Goal: Information Seeking & Learning: Learn about a topic

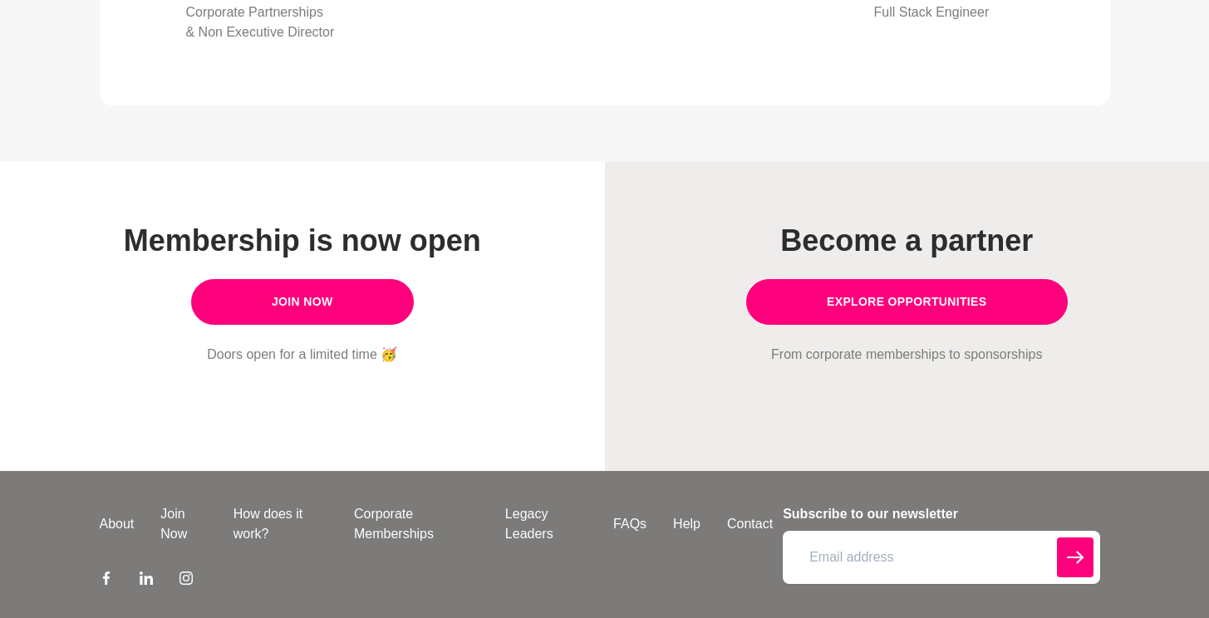
scroll to position [1430, 0]
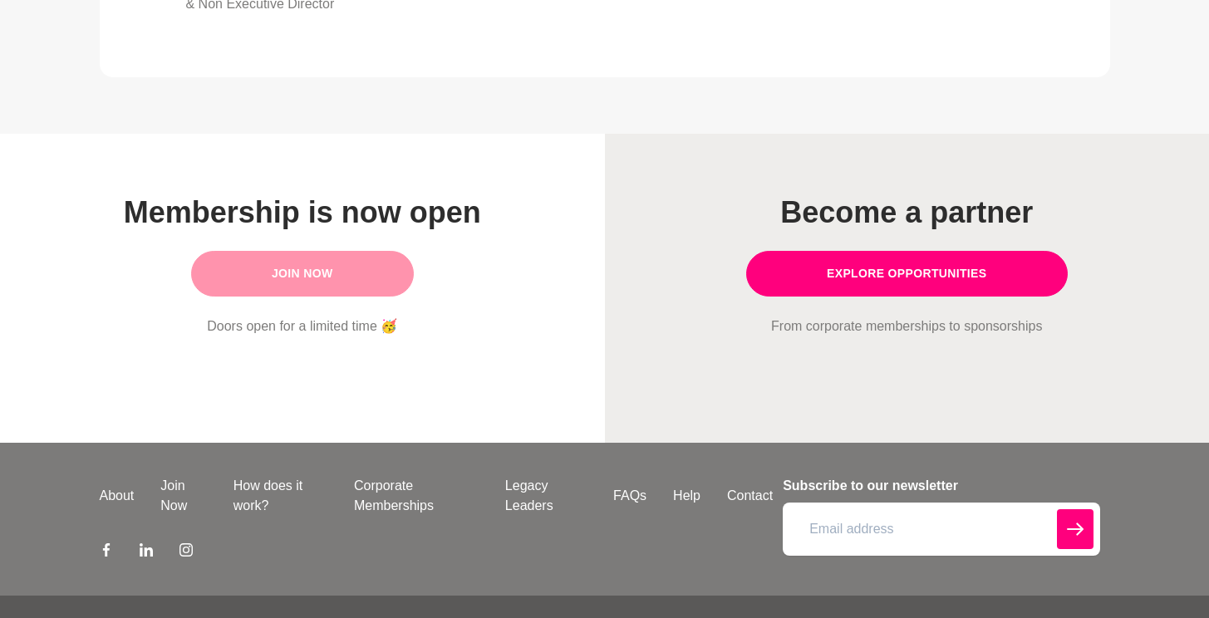
click at [327, 293] on link "Join Now" at bounding box center [302, 274] width 223 height 46
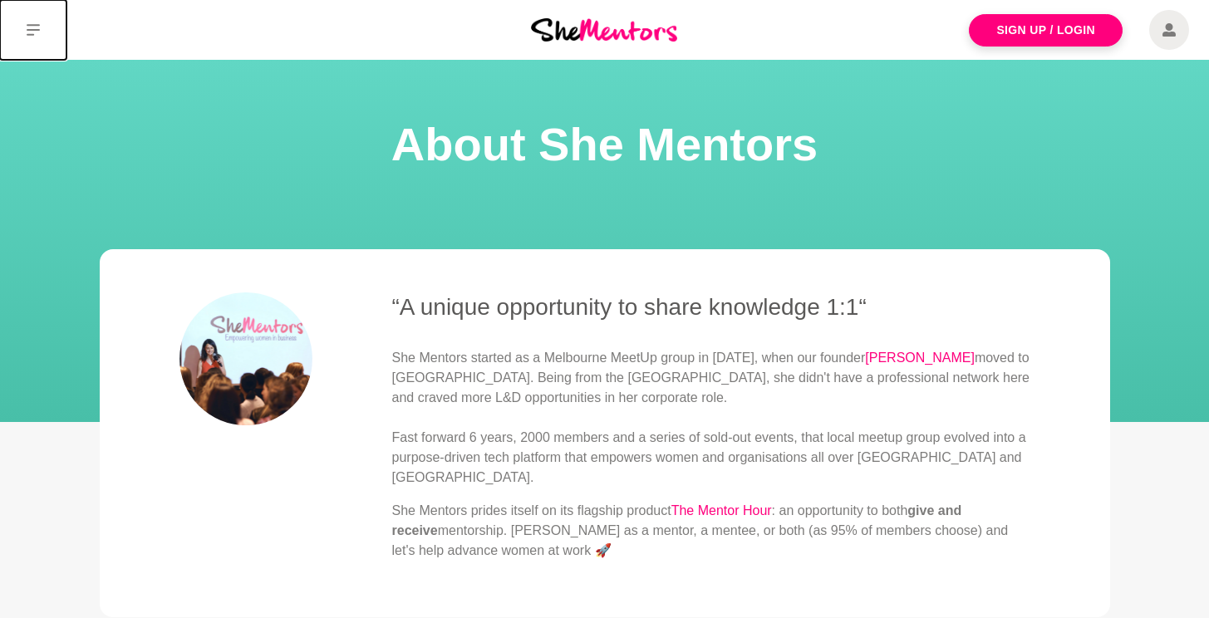
click at [29, 35] on icon at bounding box center [33, 30] width 13 height 12
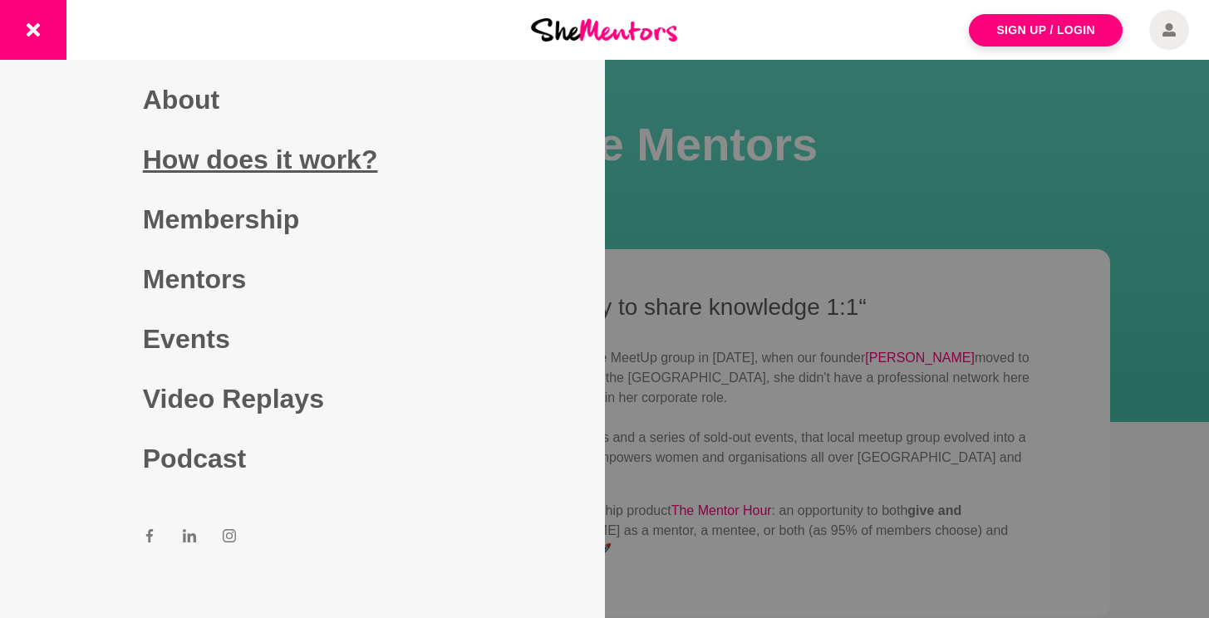
click at [288, 162] on link "How does it work?" at bounding box center [302, 160] width 319 height 60
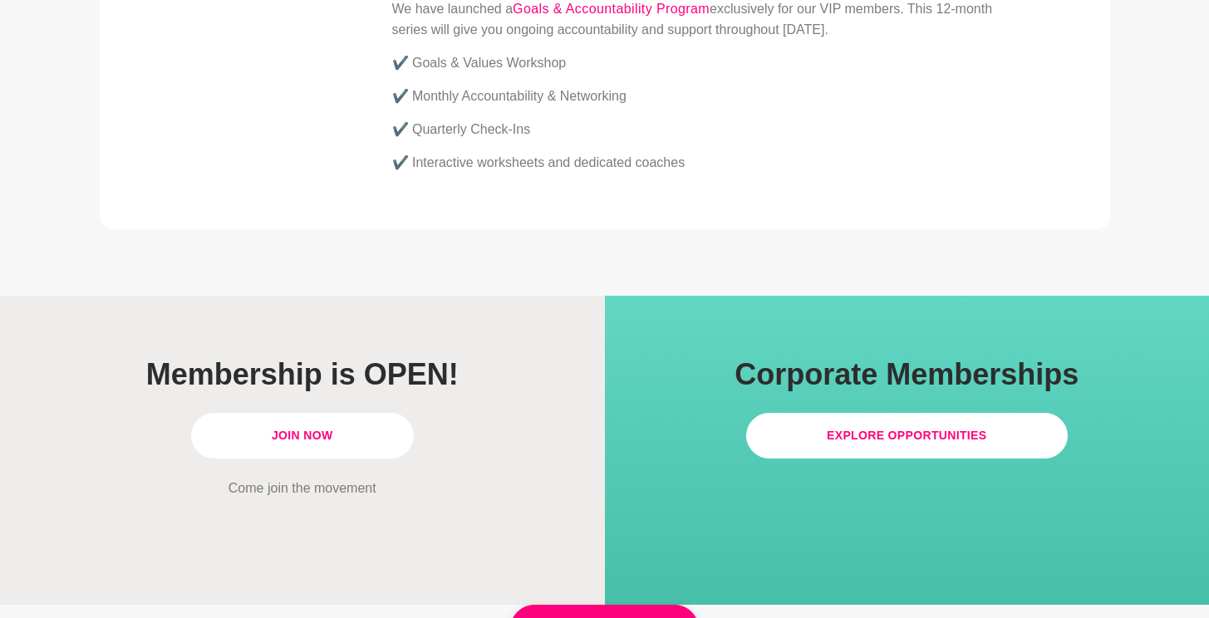
scroll to position [4547, 0]
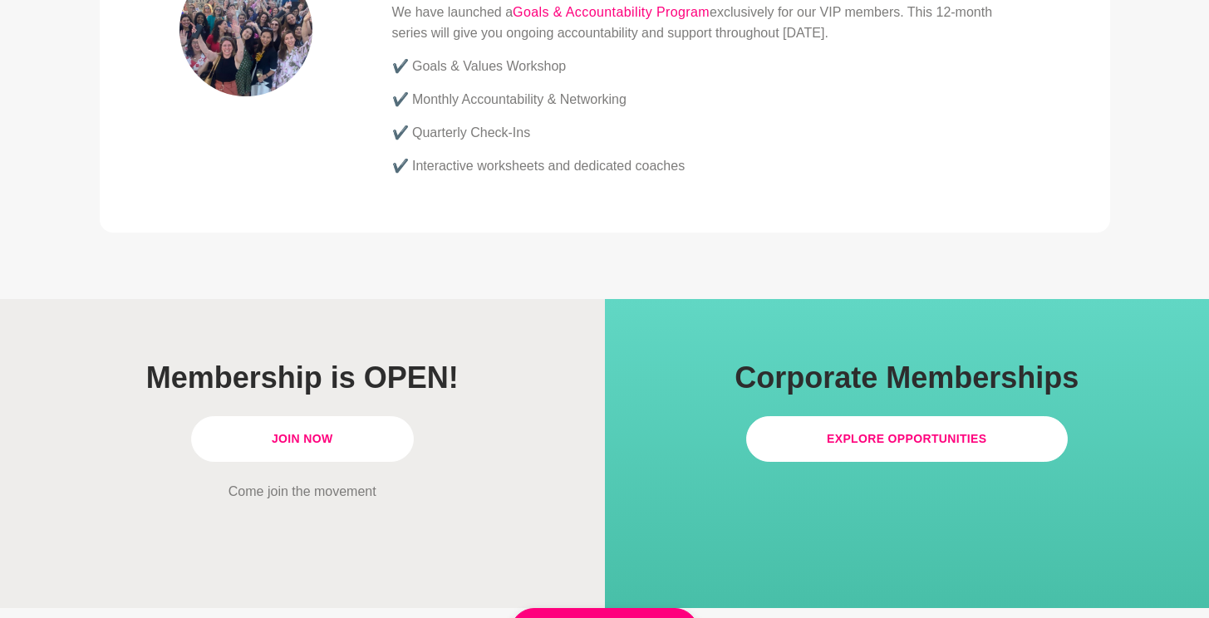
click at [889, 416] on link "Explore Opportunities" at bounding box center [907, 439] width 322 height 46
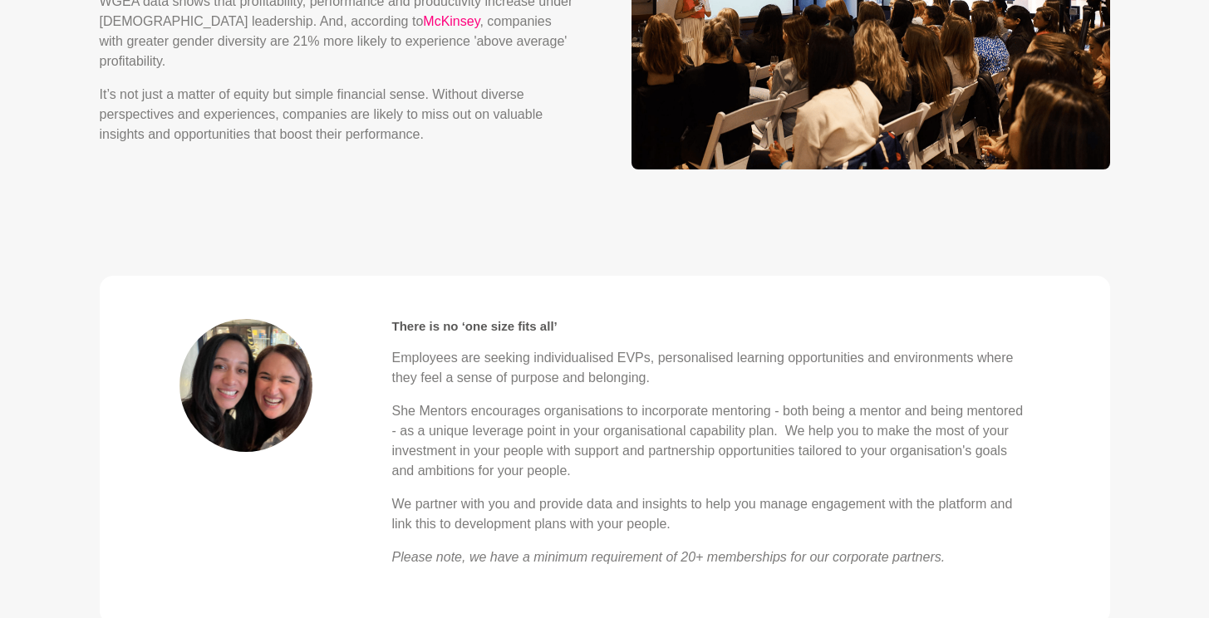
scroll to position [4075, 0]
